Goal: Information Seeking & Learning: Check status

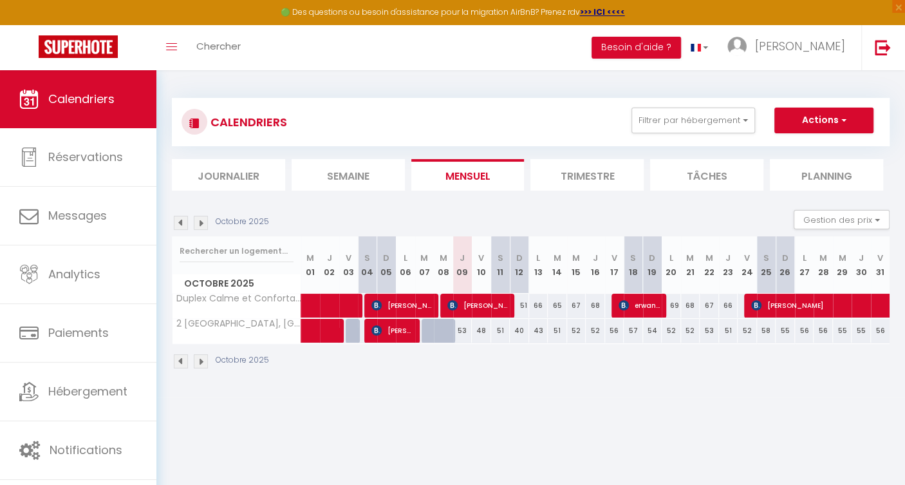
click at [179, 224] on img at bounding box center [181, 223] width 14 height 14
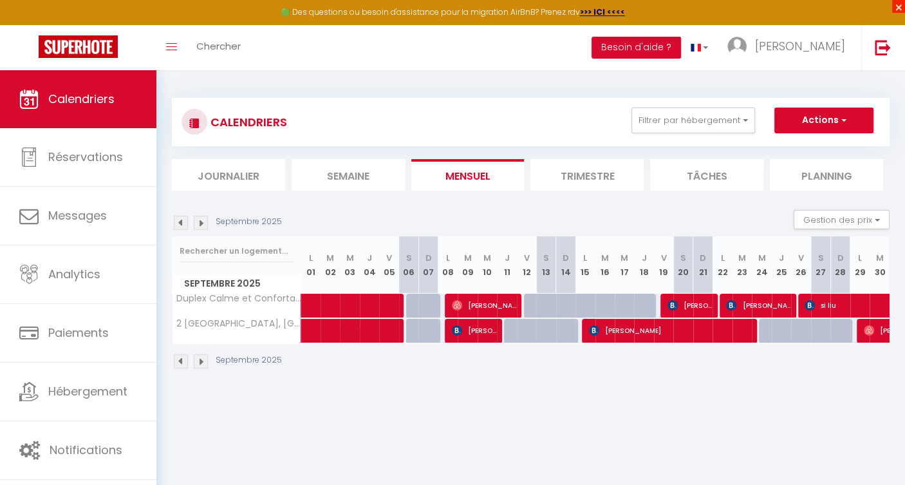
click at [898, 8] on span "×" at bounding box center [898, 6] width 13 height 13
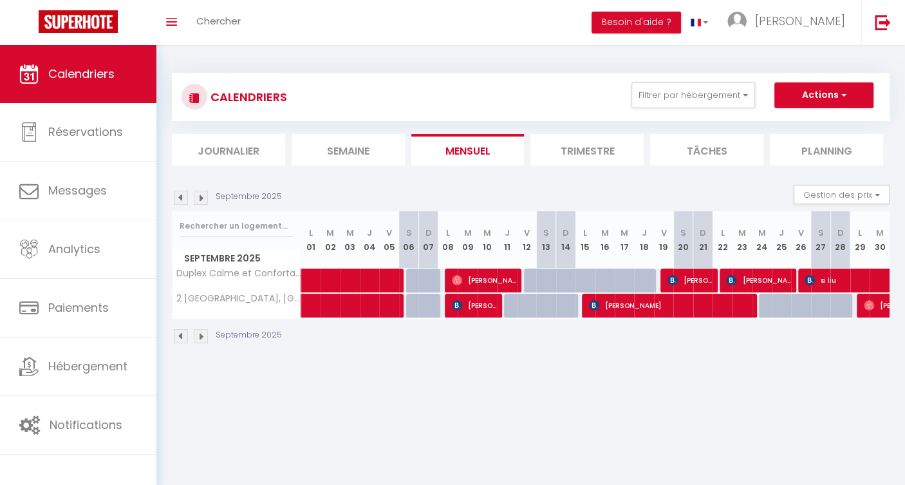
click at [199, 201] on img at bounding box center [201, 197] width 14 height 14
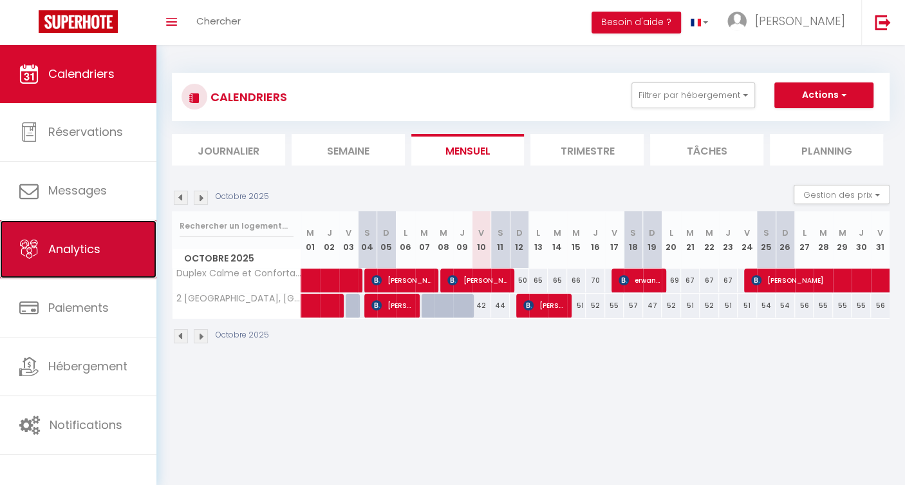
click at [90, 248] on span "Analytics" at bounding box center [74, 249] width 52 height 16
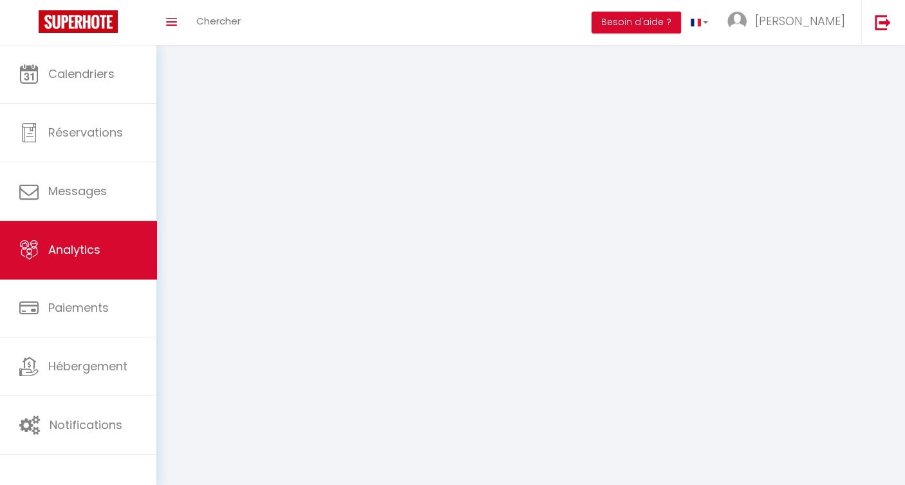
select select "2025"
select select "10"
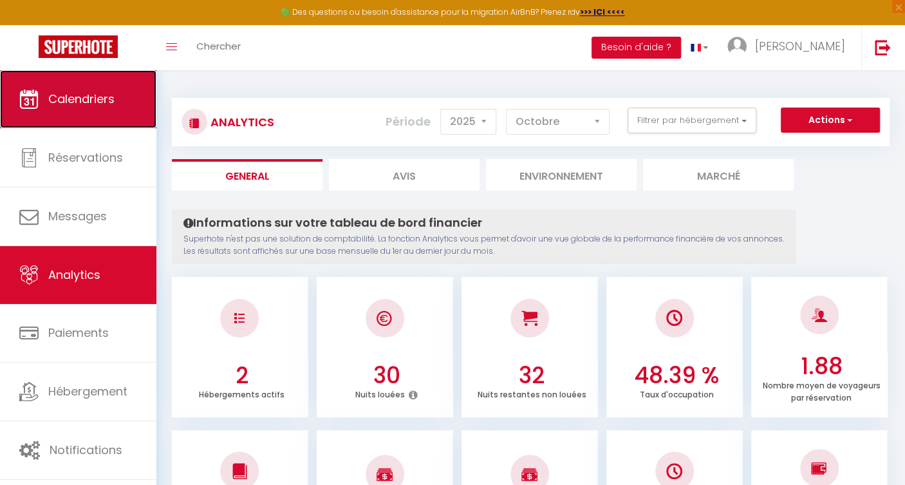
click at [97, 103] on span "Calendriers" at bounding box center [81, 99] width 66 height 16
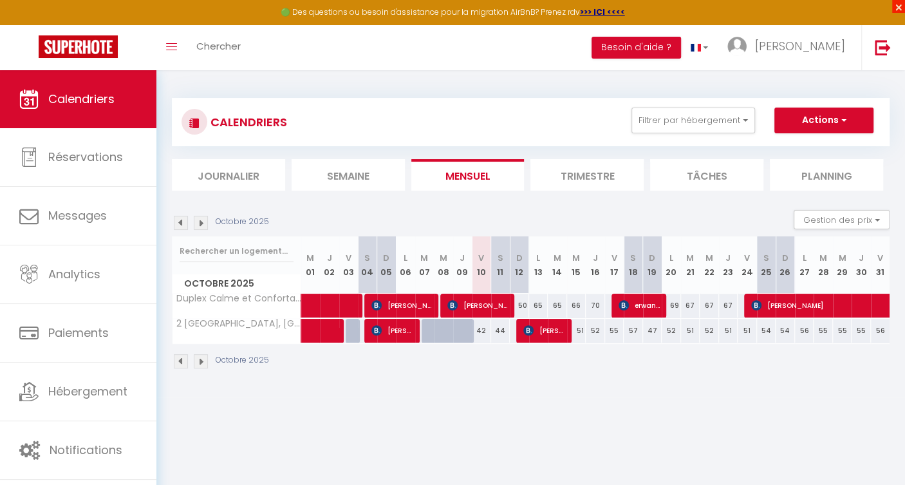
click at [896, 6] on span "×" at bounding box center [898, 6] width 13 height 13
